Goal: Task Accomplishment & Management: Manage account settings

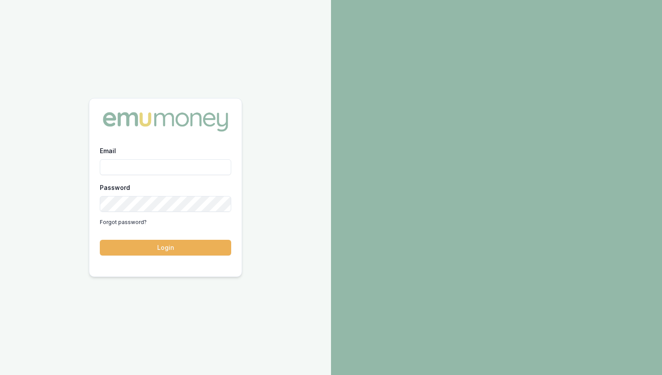
paste input "[EMAIL_ADDRESS][DOMAIN_NAME]"
type input "[EMAIL_ADDRESS][DOMAIN_NAME]"
click at [173, 247] on button "Login" at bounding box center [165, 248] width 131 height 16
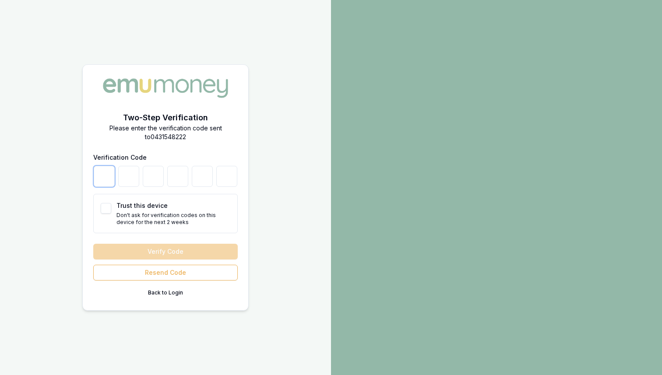
click at [111, 169] on input "number" at bounding box center [104, 176] width 21 height 21
click at [170, 292] on button "Back to Login" at bounding box center [165, 293] width 145 height 14
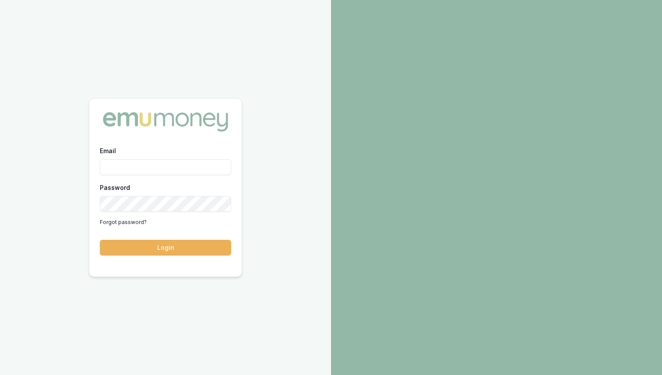
click at [218, 165] on input "Email" at bounding box center [165, 167] width 131 height 16
click at [117, 167] on input "Email" at bounding box center [165, 167] width 131 height 16
paste input "[EMAIL_ADDRESS][DOMAIN_NAME]"
type input "[EMAIL_ADDRESS][DOMAIN_NAME]"
click at [170, 246] on button "Login" at bounding box center [165, 248] width 131 height 16
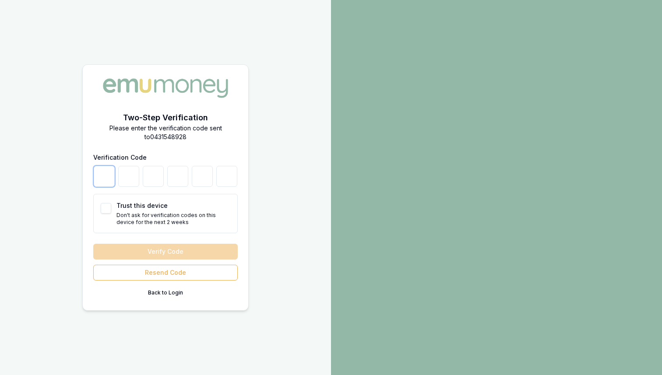
click at [99, 179] on input "number" at bounding box center [104, 176] width 21 height 21
type input "0"
type input "3"
type input "4"
type input "3"
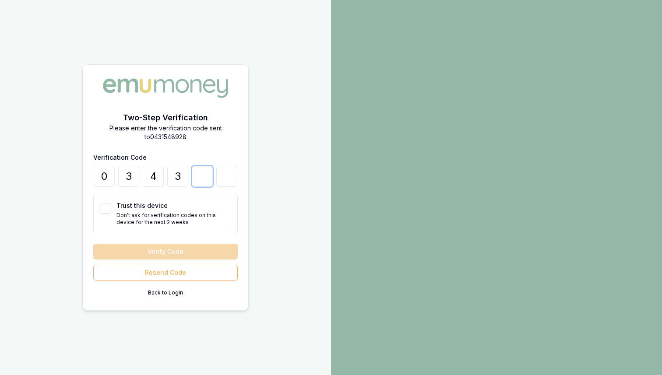
type input "9"
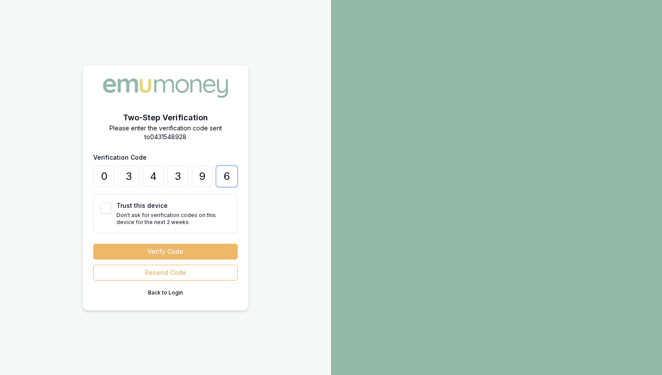
type input "6"
click at [192, 251] on button "Verify Code" at bounding box center [165, 252] width 145 height 16
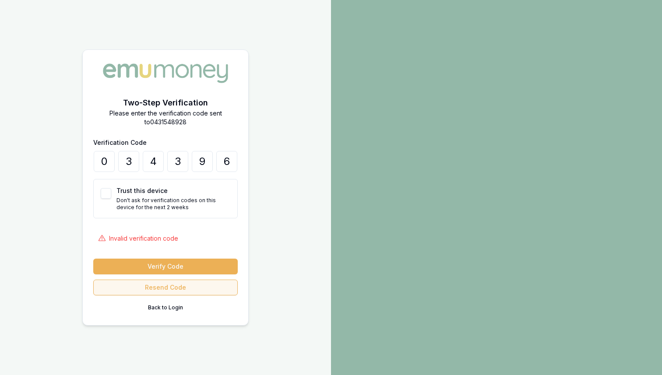
click at [175, 287] on button "Resend Code" at bounding box center [165, 288] width 145 height 16
